Goal: Task Accomplishment & Management: Manage account settings

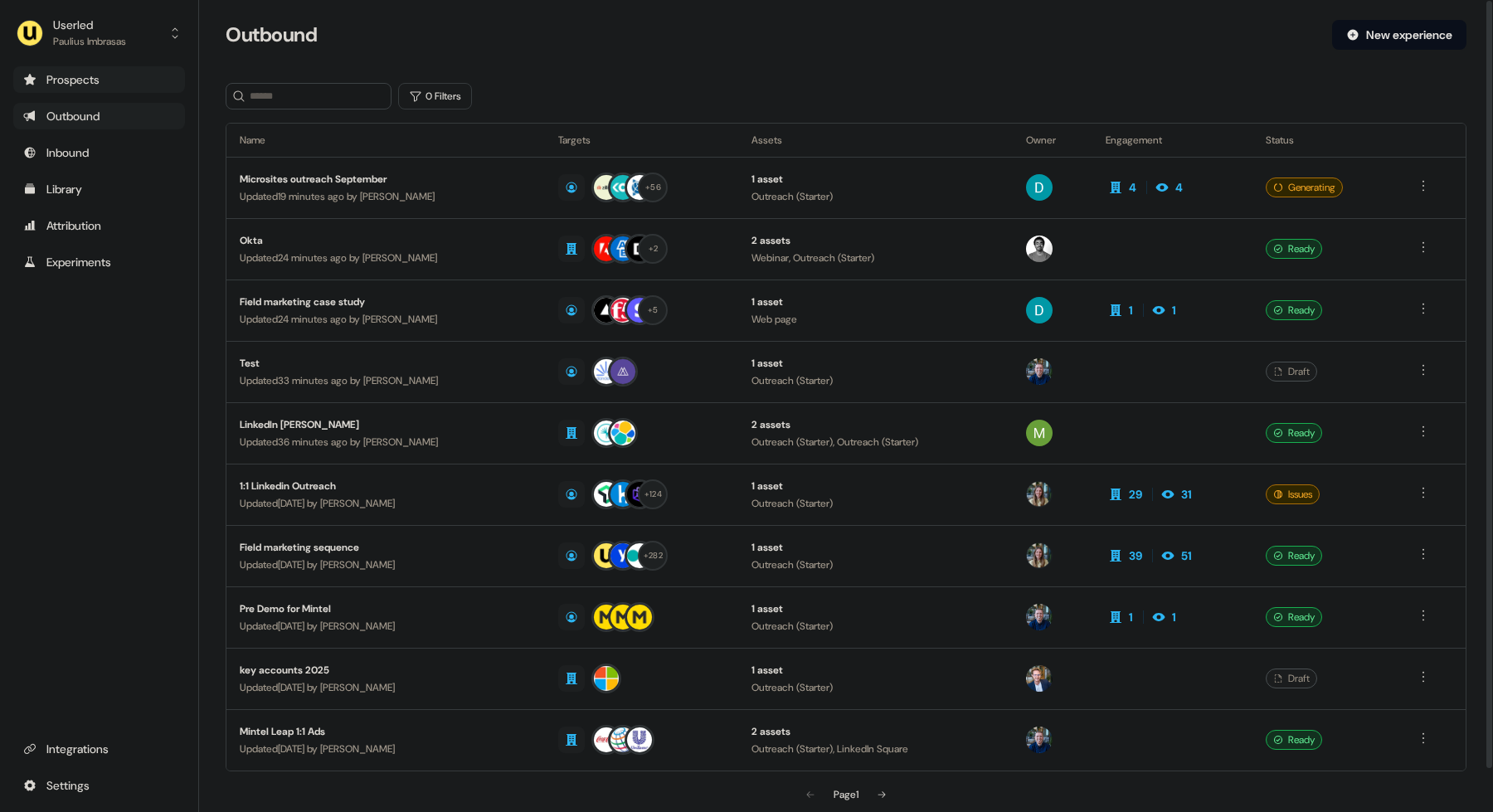
click at [103, 80] on div "Prospects" at bounding box center [98, 80] width 152 height 17
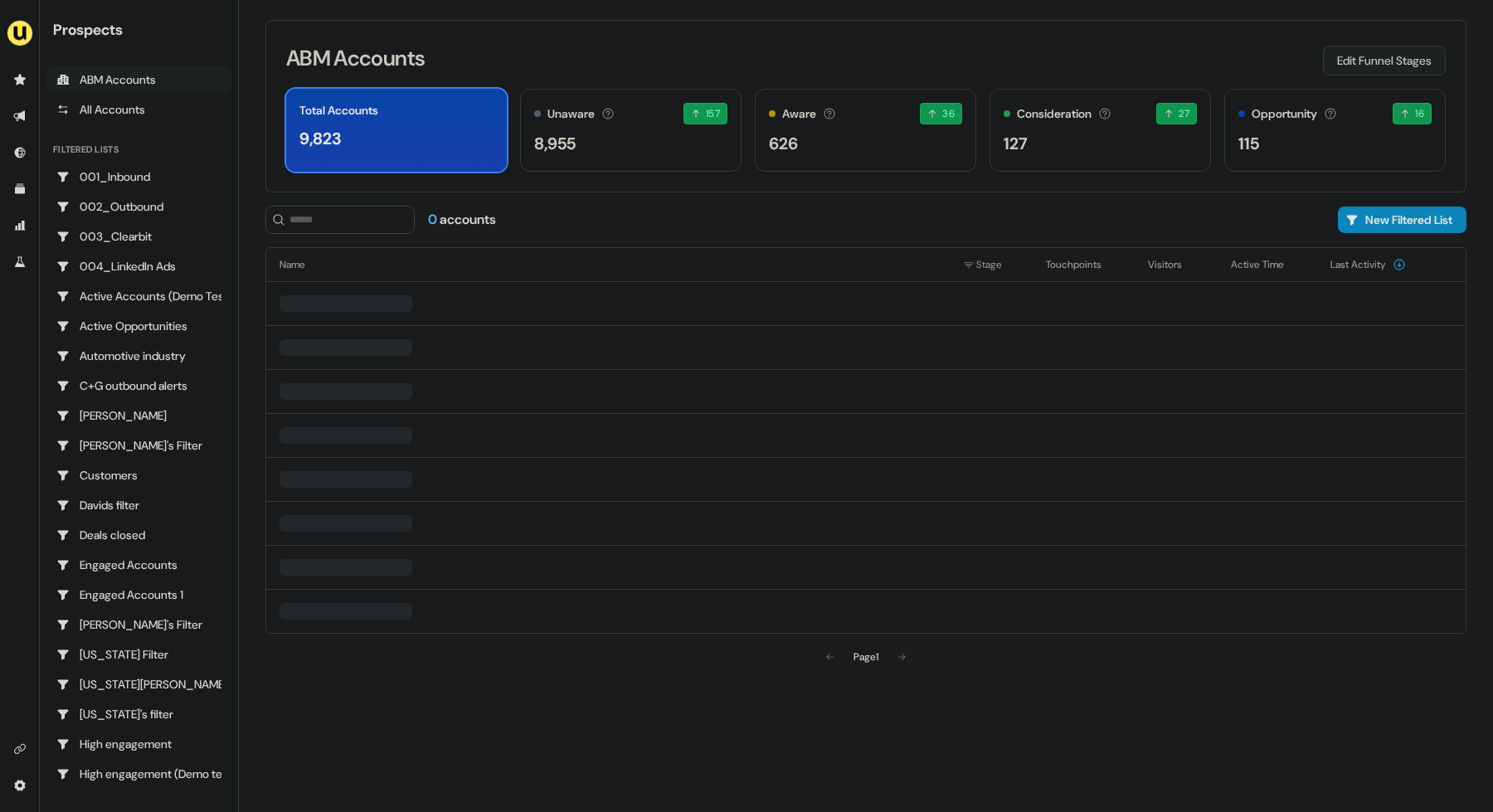
click at [1374, 68] on button "Edit Funnel Stages" at bounding box center [1385, 61] width 123 height 30
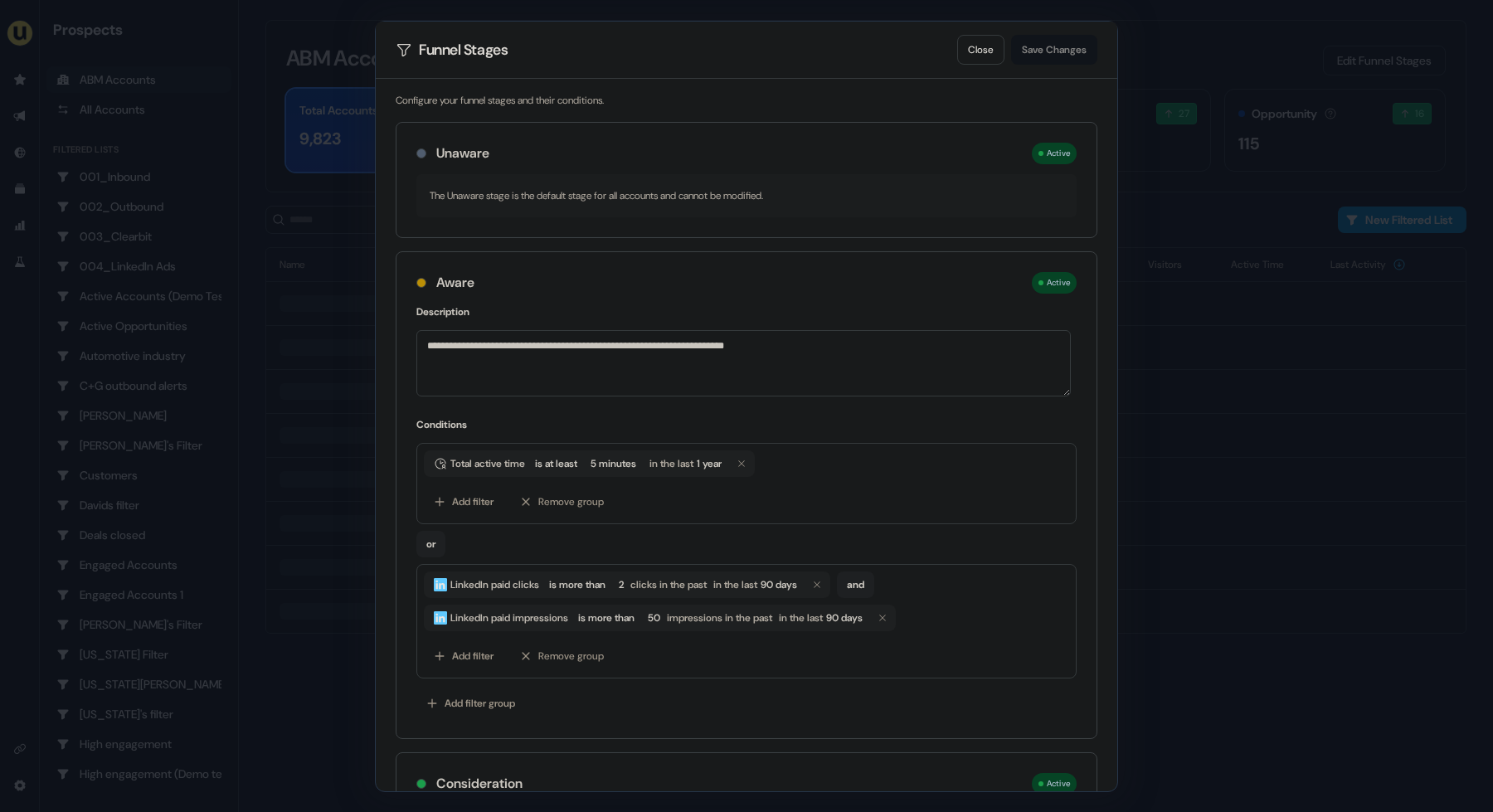
click at [1214, 71] on div "**********" at bounding box center [746, 406] width 1493 height 812
